Goal: Navigation & Orientation: Find specific page/section

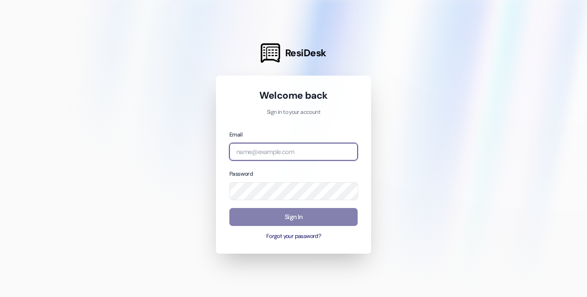
click at [278, 153] on input "email" at bounding box center [293, 152] width 128 height 18
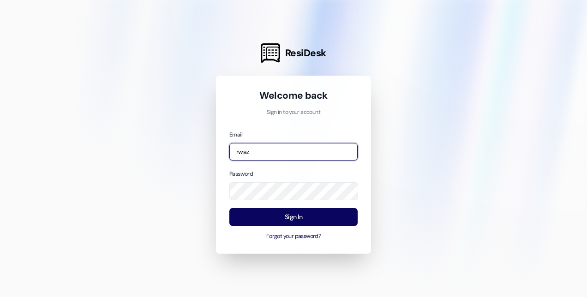
type input "[EMAIL_ADDRESS][DOMAIN_NAME]"
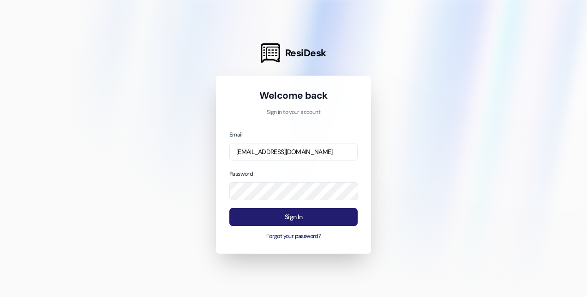
click at [261, 213] on button "Sign In" at bounding box center [293, 217] width 128 height 18
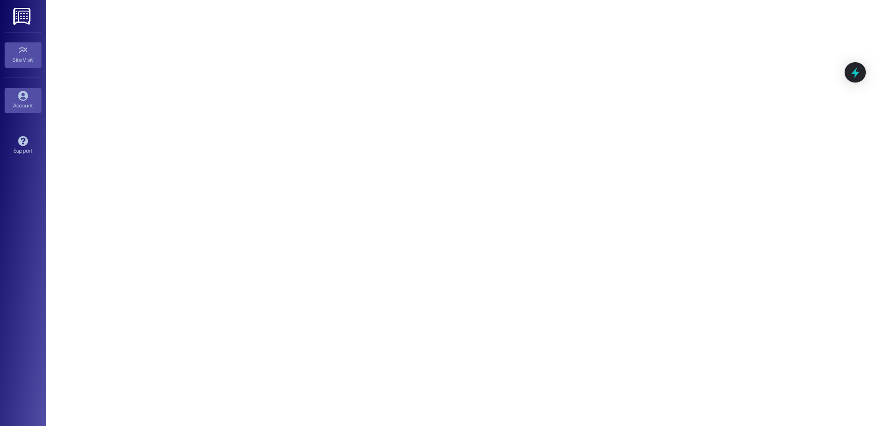
click at [34, 103] on div "Account" at bounding box center [23, 105] width 46 height 9
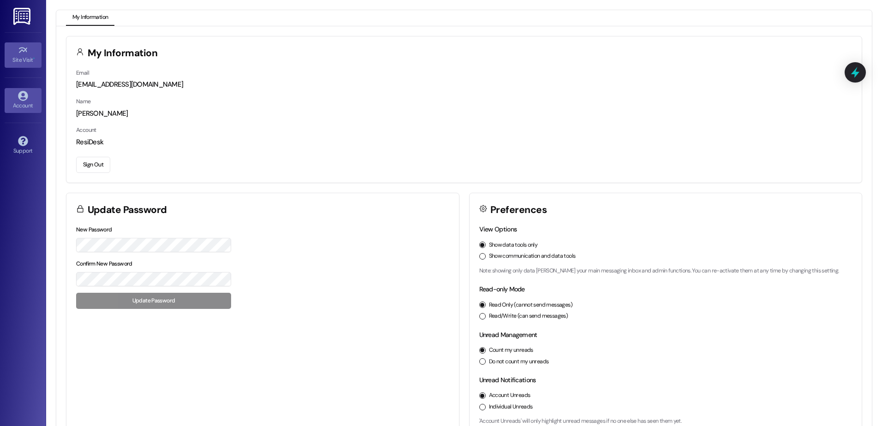
click at [31, 57] on div "Site Visit •" at bounding box center [23, 59] width 46 height 9
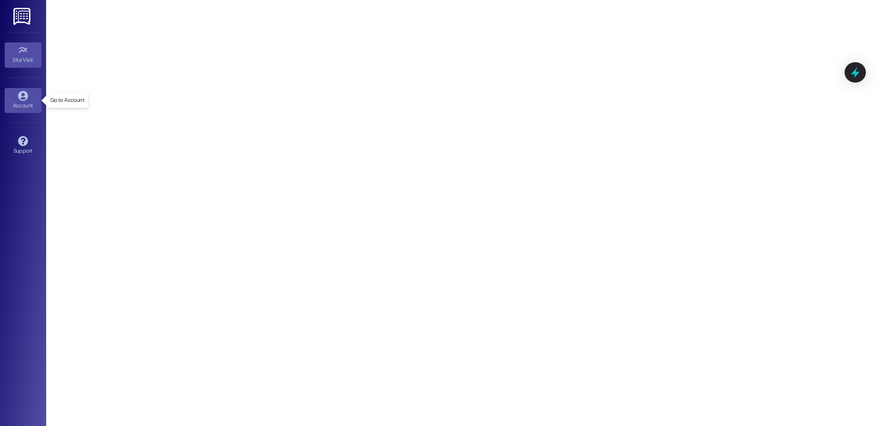
click at [14, 104] on div "Account" at bounding box center [23, 105] width 46 height 9
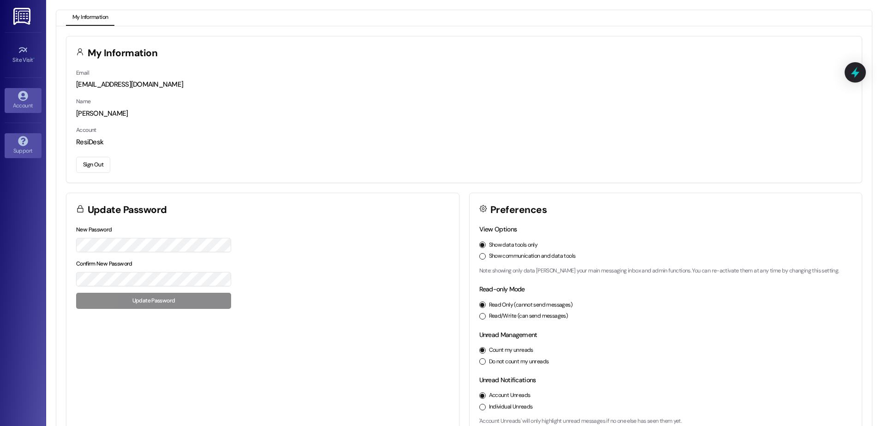
click at [18, 146] on div "Support" at bounding box center [23, 150] width 46 height 9
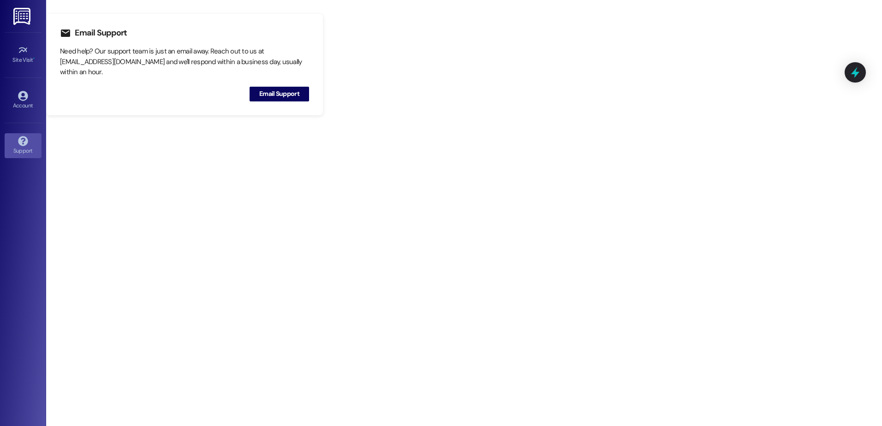
click at [39, 36] on div "Site Visit • Go to Site Visit" at bounding box center [23, 54] width 37 height 45
click at [21, 22] on img at bounding box center [22, 16] width 19 height 17
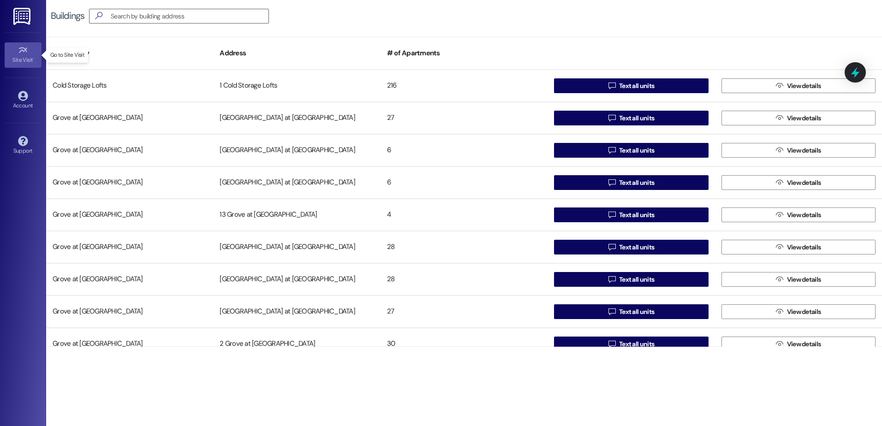
click at [16, 60] on div "Site Visit •" at bounding box center [23, 59] width 46 height 9
